Goal: Navigation & Orientation: Find specific page/section

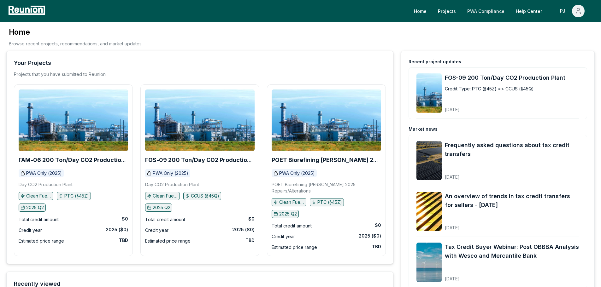
click at [479, 12] on link "PWA Compliance" at bounding box center [485, 11] width 47 height 13
click at [488, 9] on link "PWA Compliance" at bounding box center [485, 11] width 47 height 13
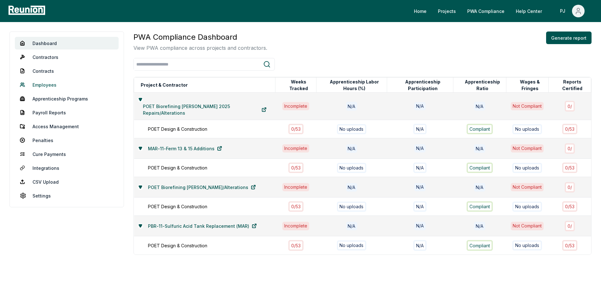
click at [56, 80] on link "Employees" at bounding box center [67, 85] width 104 height 13
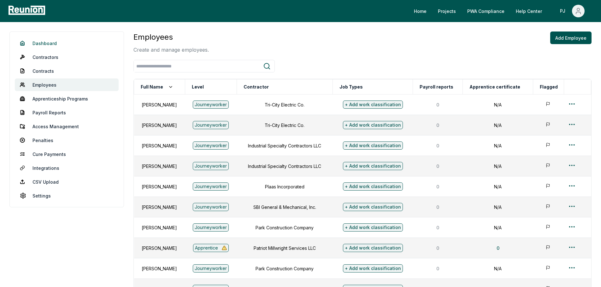
click at [61, 48] on link "Dashboard" at bounding box center [67, 43] width 104 height 13
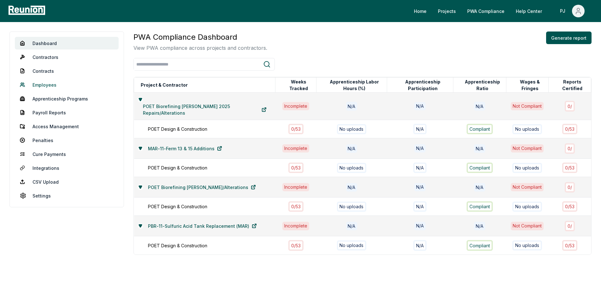
click at [44, 81] on link "Employees" at bounding box center [67, 85] width 104 height 13
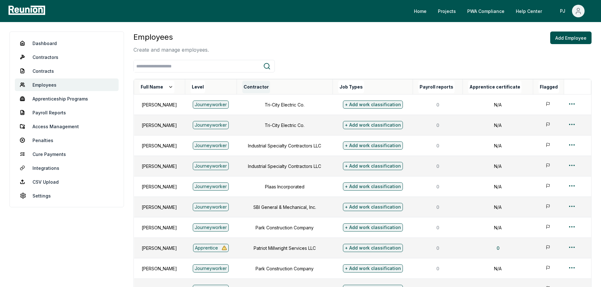
click at [270, 91] on button "Contractor" at bounding box center [256, 87] width 28 height 13
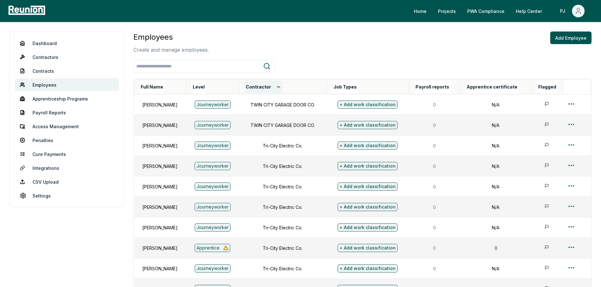
click at [281, 87] on icon at bounding box center [278, 87] width 5 height 5
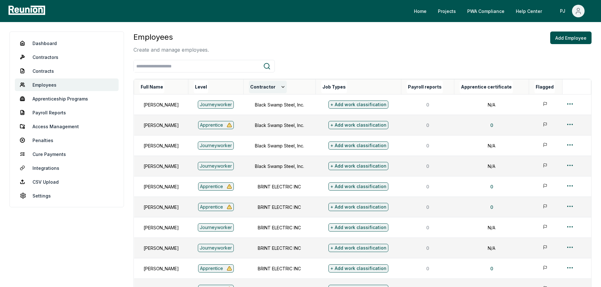
click at [287, 88] on button "Contractor" at bounding box center [268, 87] width 38 height 13
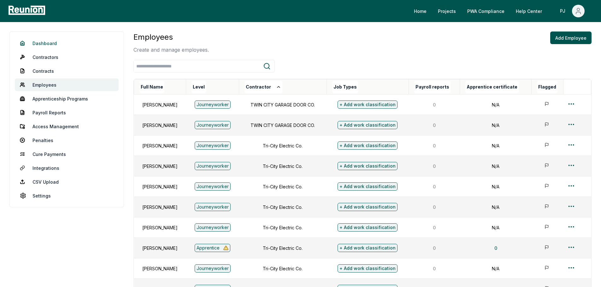
click at [51, 41] on link "Dashboard" at bounding box center [67, 43] width 104 height 13
